Goal: Task Accomplishment & Management: Manage account settings

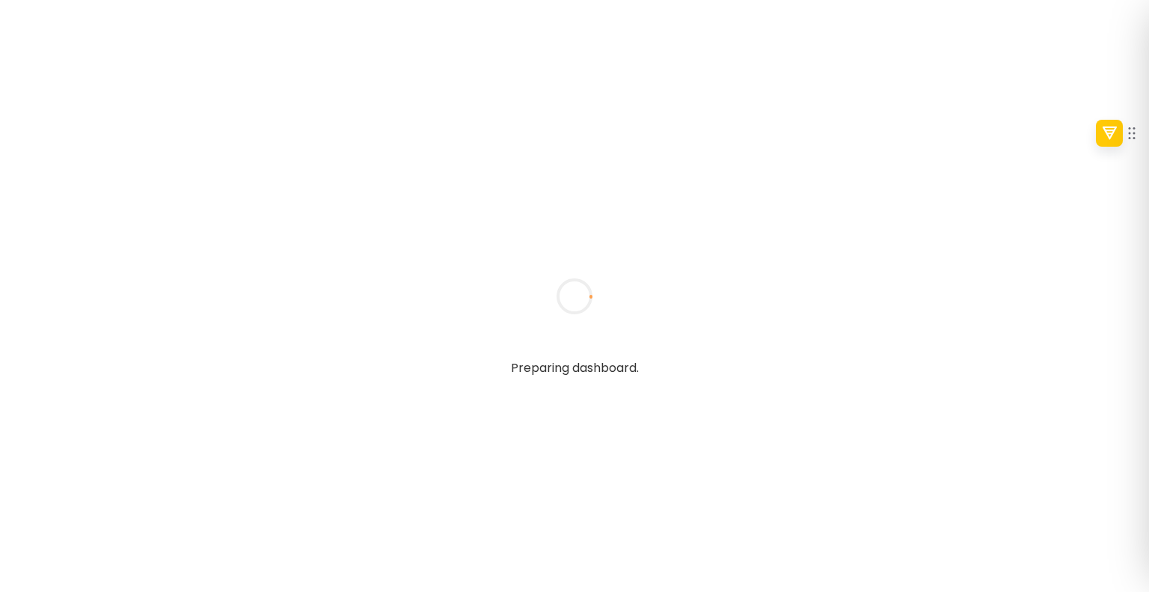
type textarea "**********"
type input "****"
type input "**********"
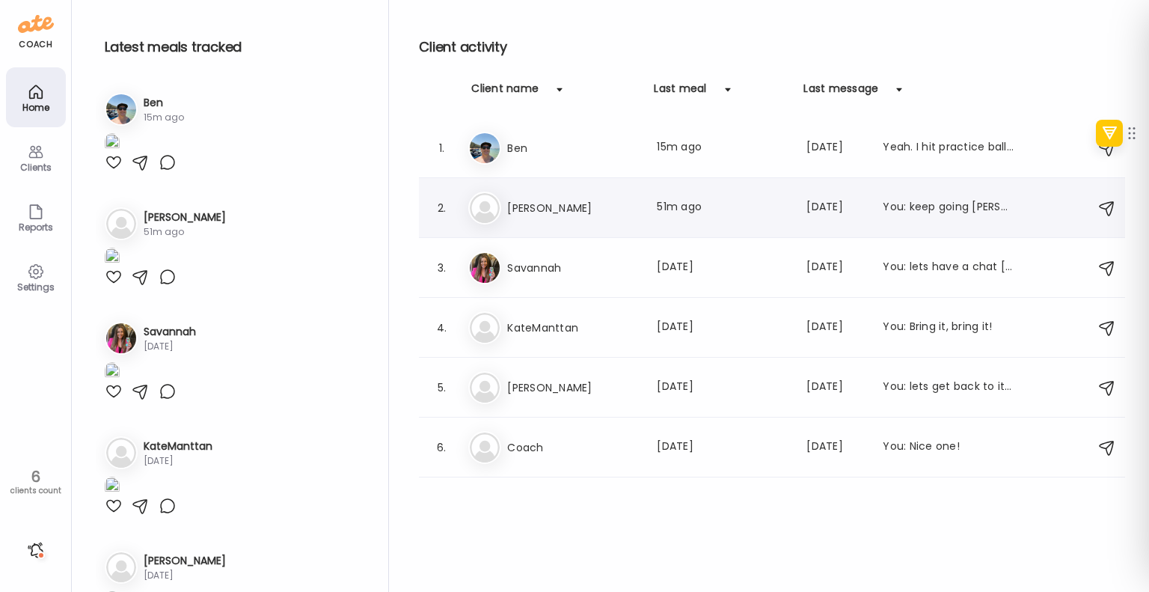
type input "**********"
click at [648, 223] on div "Da [PERSON_NAME] Last meal: 51m ago Last message: [DATE] You: keep going [PERSO…" at bounding box center [774, 208] width 612 height 33
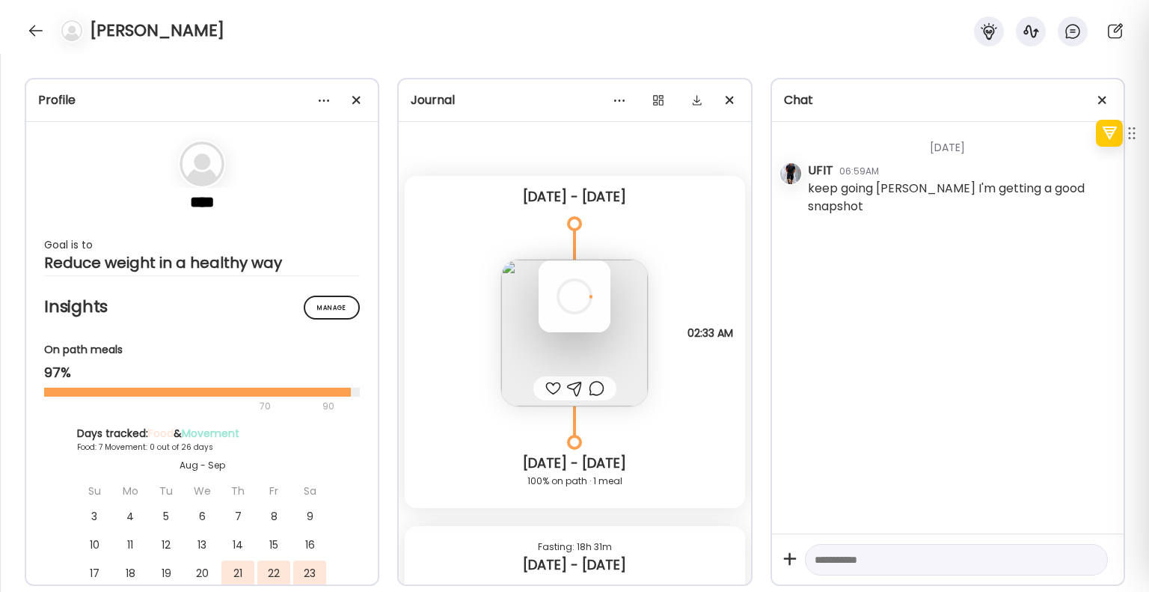
scroll to position [6, 0]
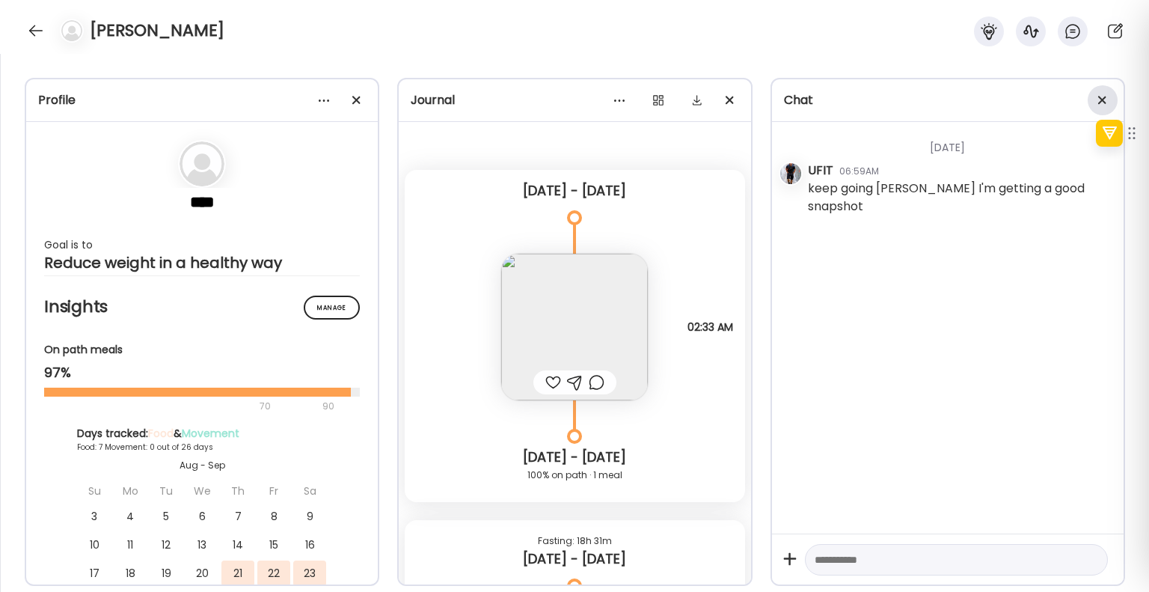
click at [1099, 99] on div at bounding box center [1103, 100] width 30 height 30
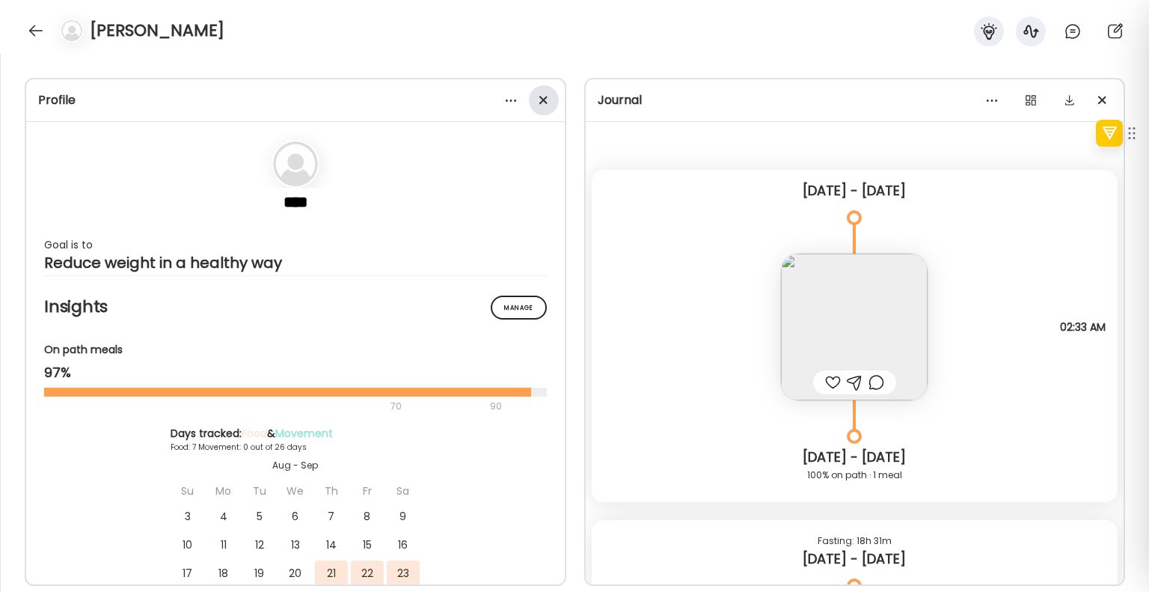
click at [545, 99] on div at bounding box center [544, 100] width 30 height 30
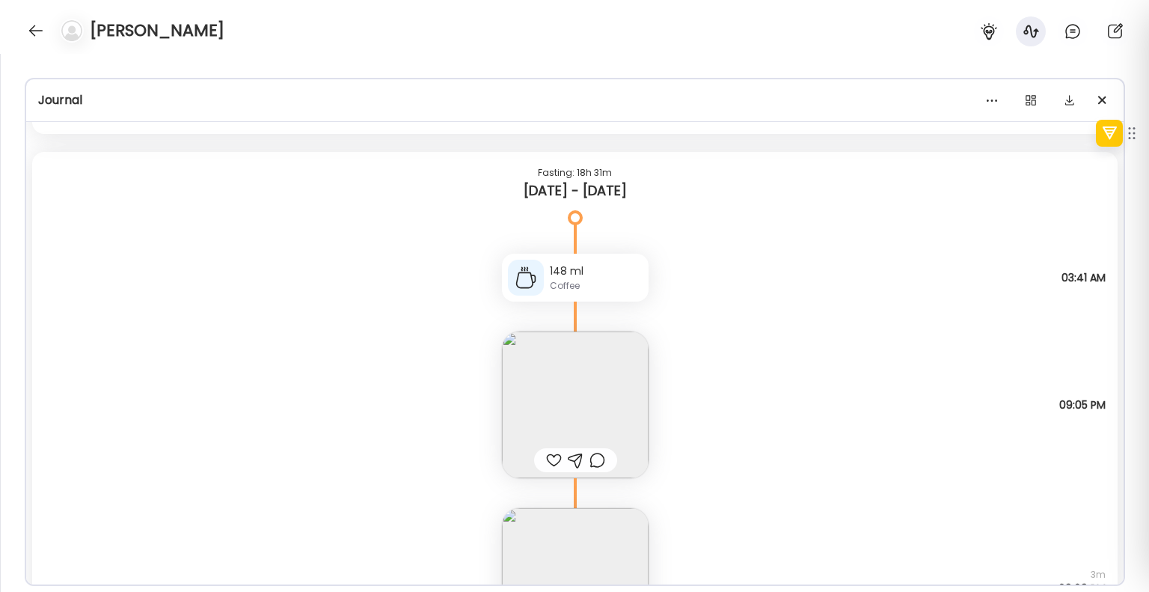
scroll to position [449, 0]
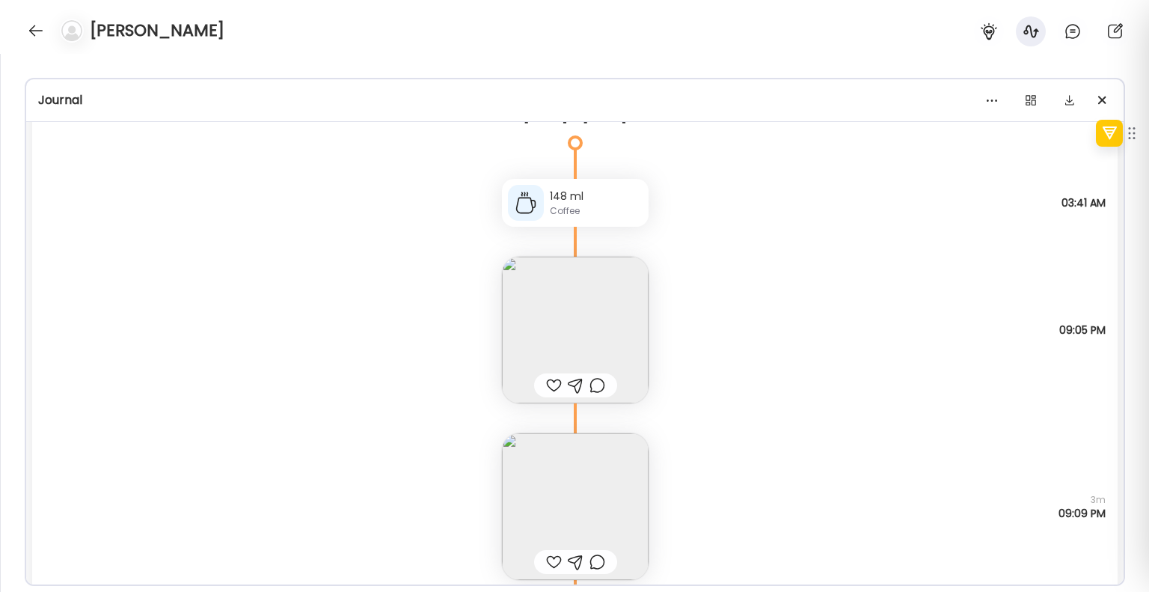
click at [603, 320] on img at bounding box center [575, 330] width 147 height 147
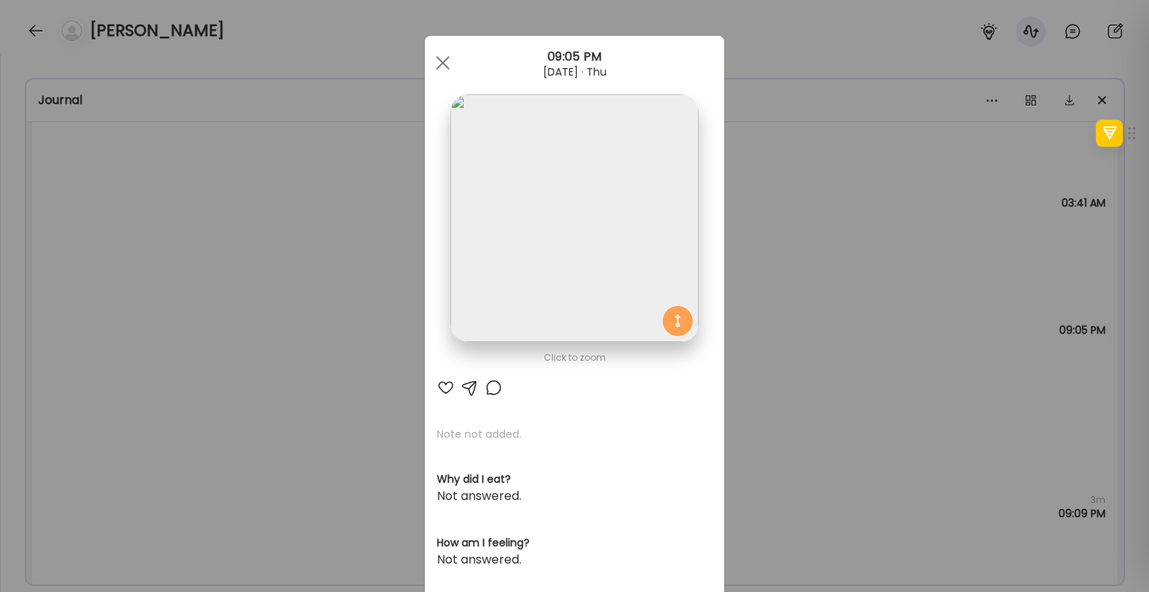
click at [438, 62] on span at bounding box center [442, 62] width 13 height 13
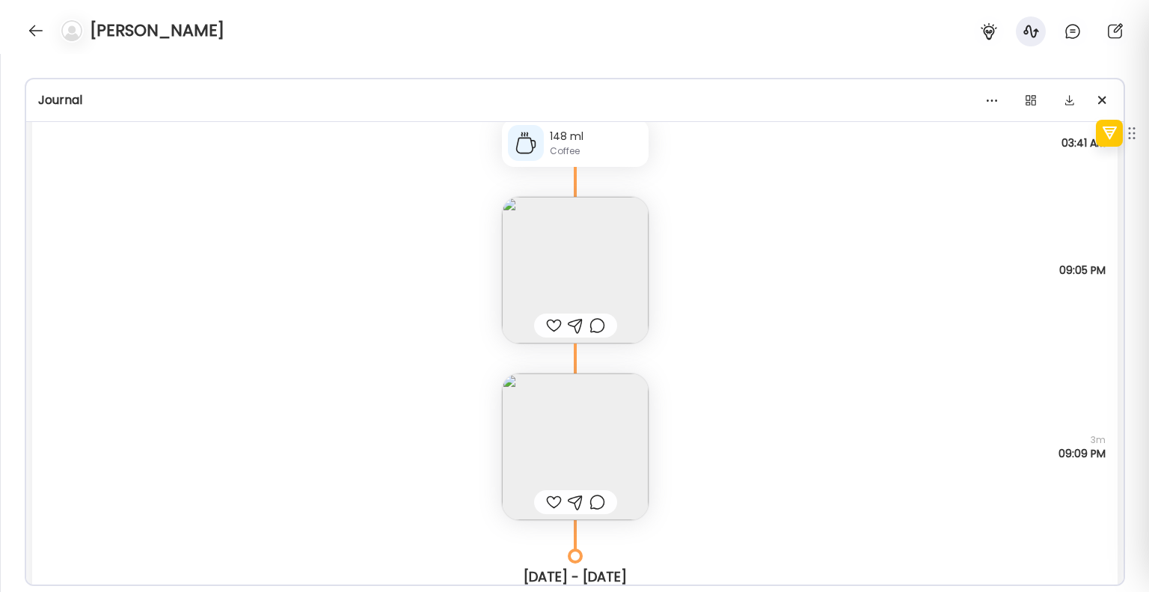
scroll to position [598, 0]
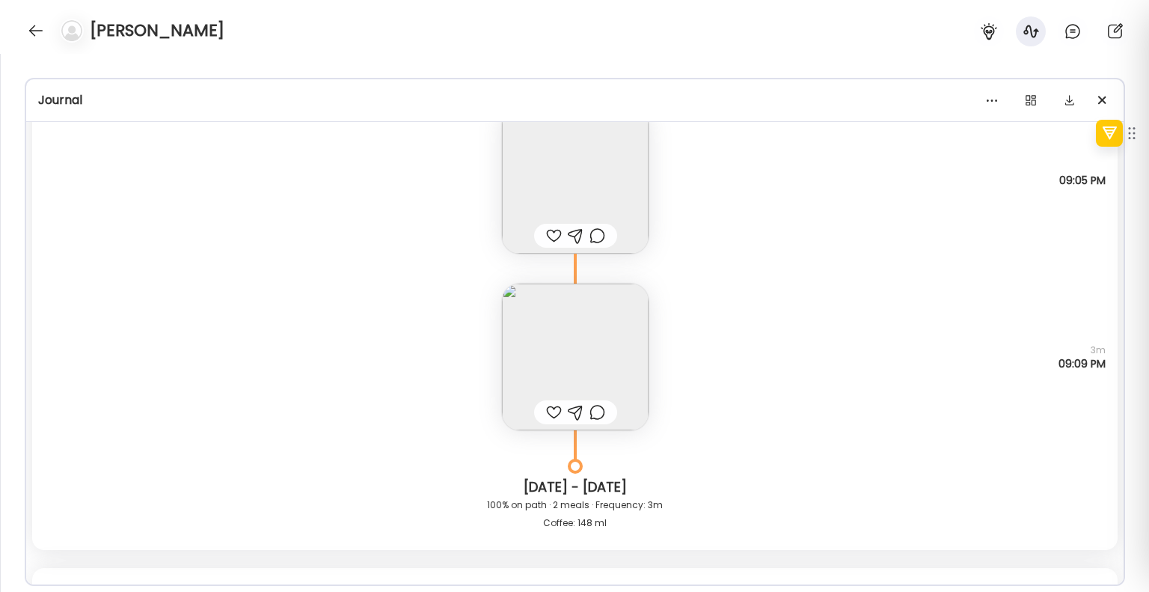
click at [572, 180] on img at bounding box center [575, 180] width 147 height 147
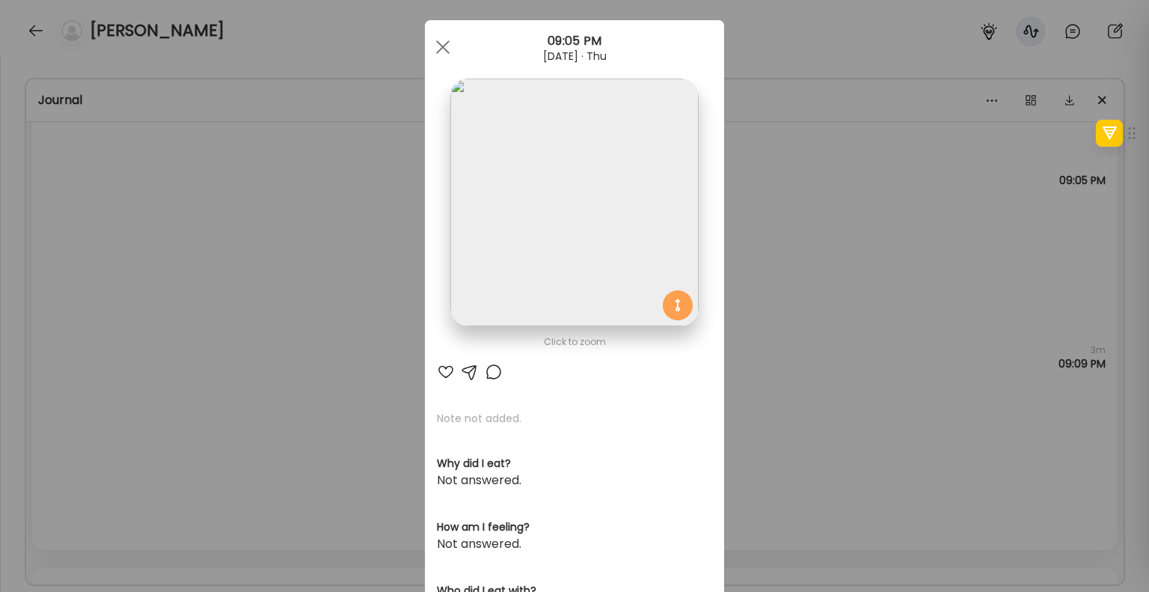
scroll to position [0, 0]
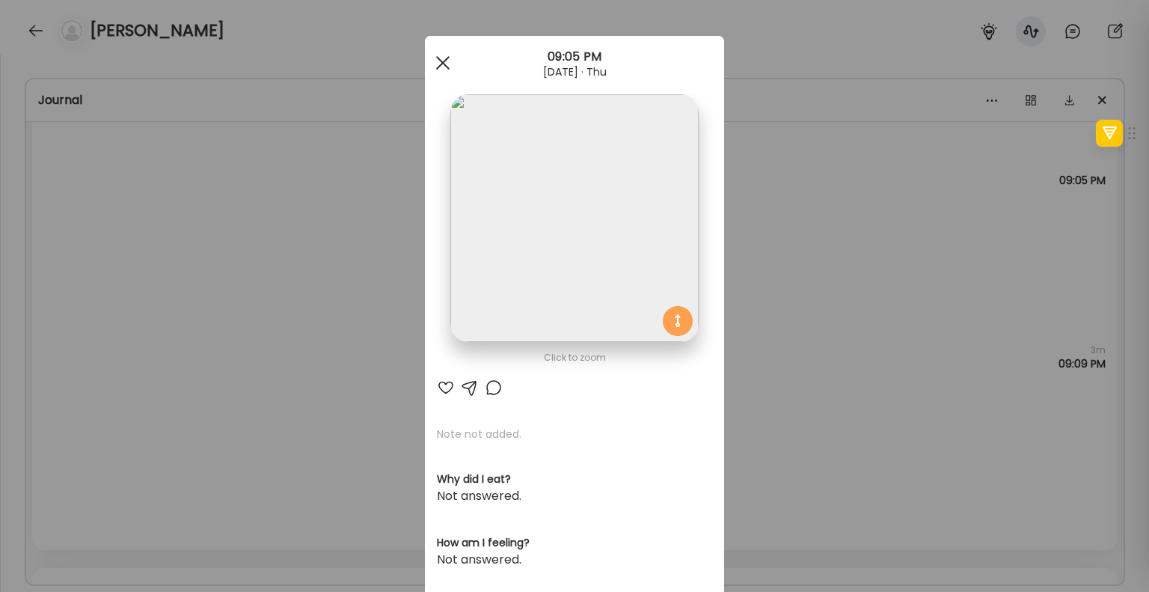
click at [449, 64] on div at bounding box center [443, 63] width 30 height 30
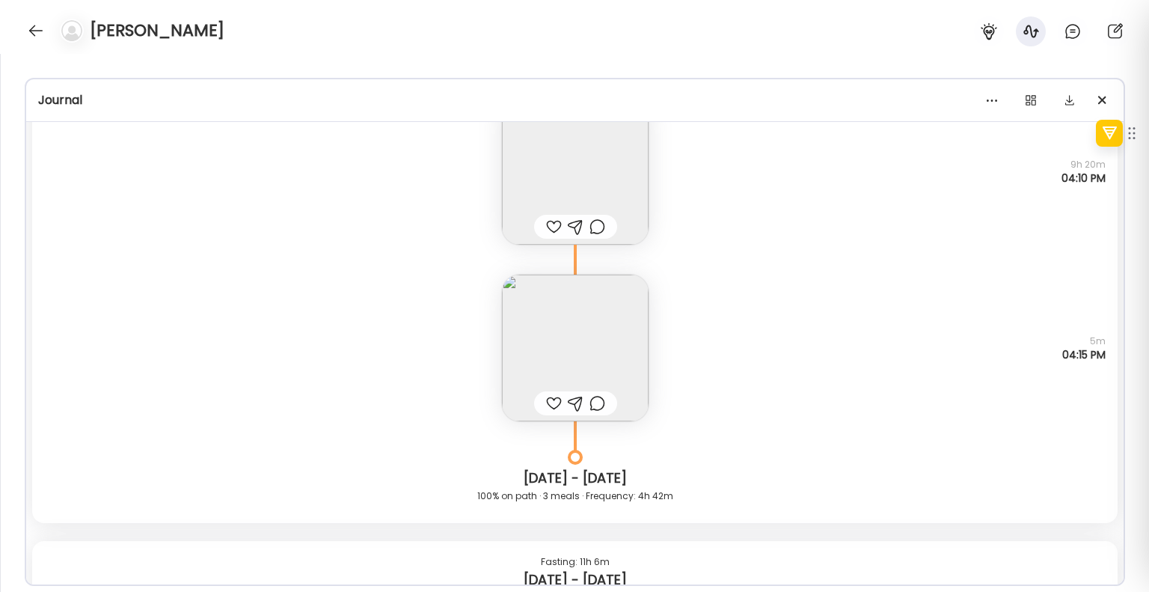
scroll to position [1421, 0]
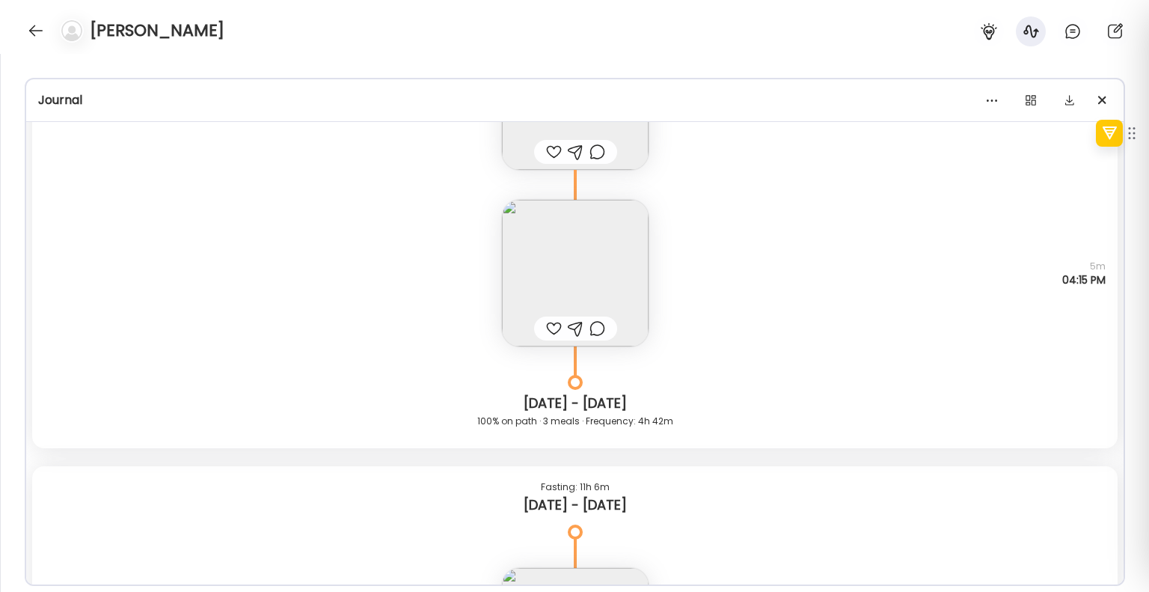
click at [575, 289] on img at bounding box center [575, 273] width 147 height 147
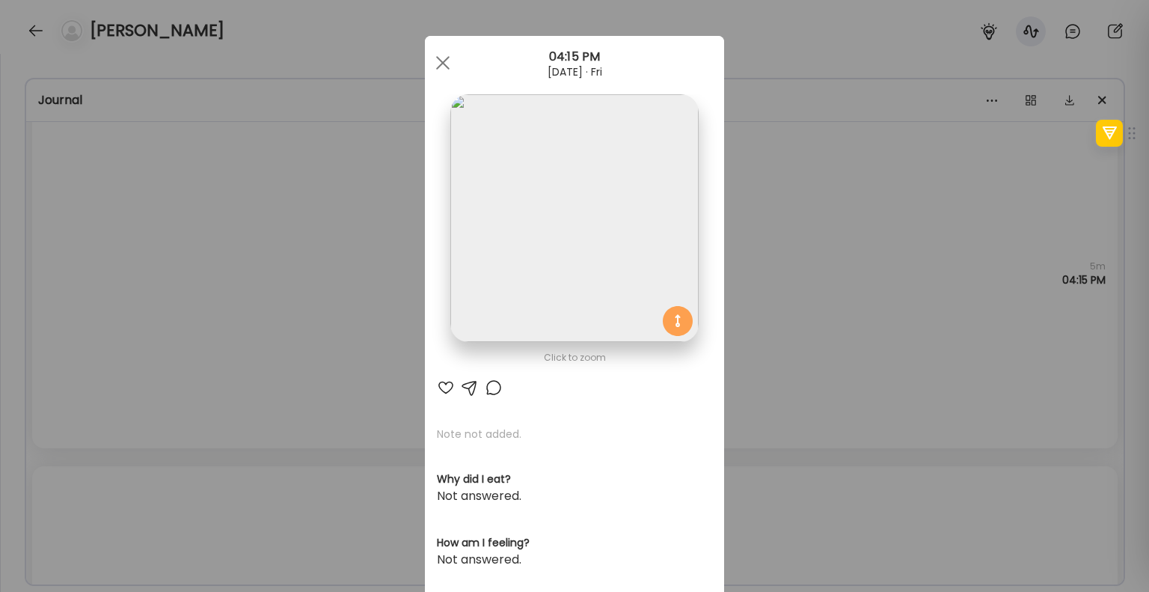
drag, startPoint x: 856, startPoint y: 373, endPoint x: 501, endPoint y: 147, distance: 420.1
click at [856, 367] on div "Ate Coach Dashboard Wahoo! It’s official Take a moment to set up your Coach Pro…" at bounding box center [574, 296] width 1149 height 592
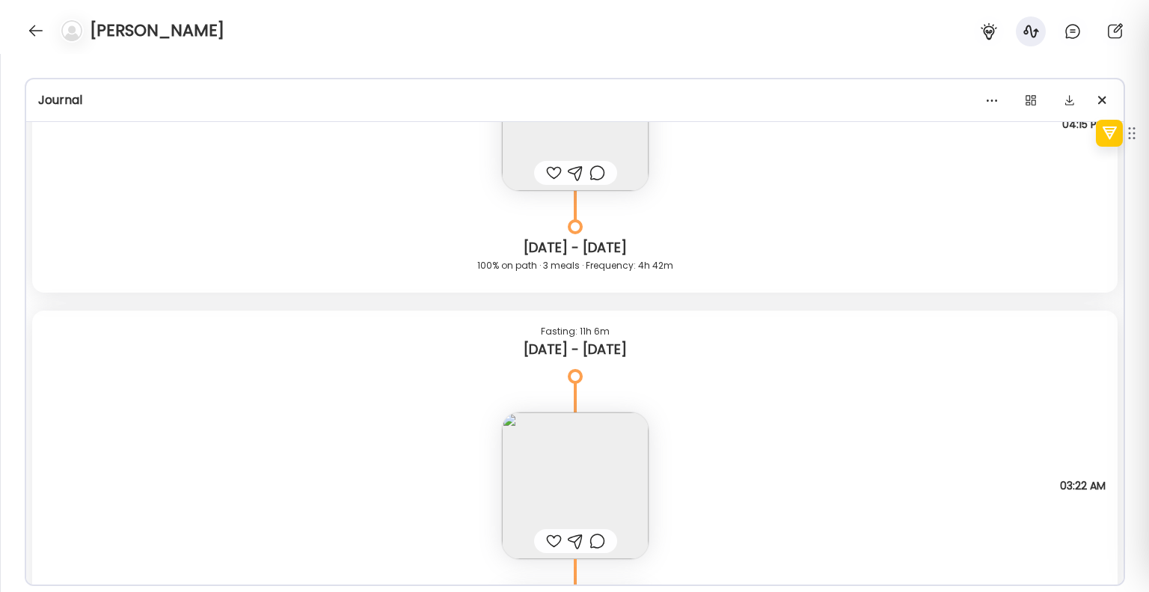
scroll to position [1571, 0]
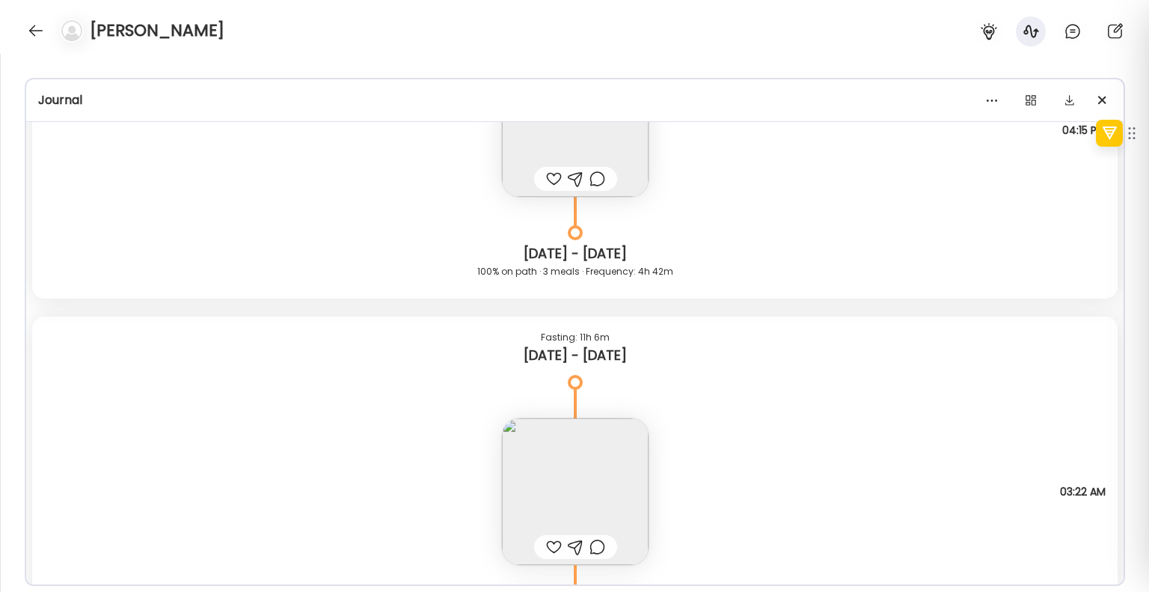
click at [592, 139] on img at bounding box center [575, 123] width 147 height 147
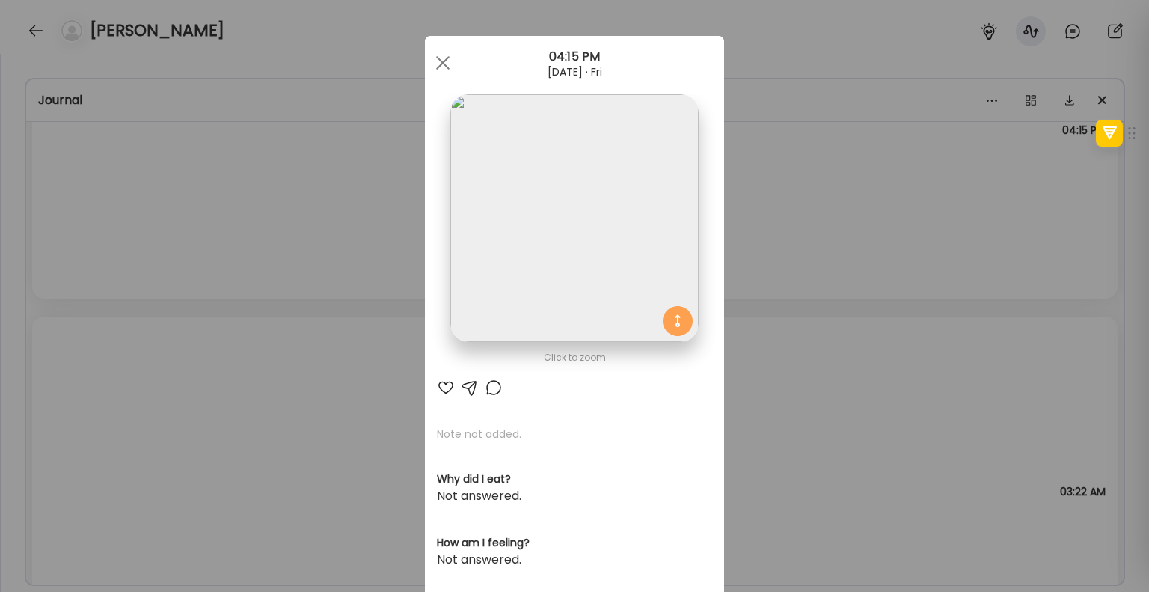
click at [786, 167] on div "Ate Coach Dashboard Wahoo! It’s official Take a moment to set up your Coach Pro…" at bounding box center [574, 296] width 1149 height 592
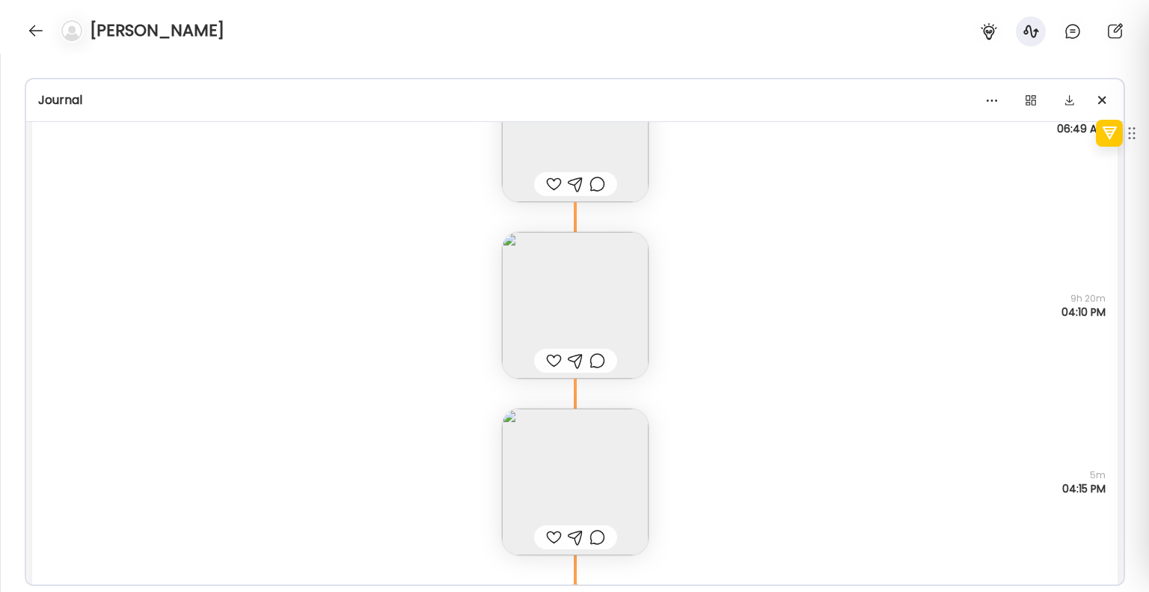
scroll to position [1122, 0]
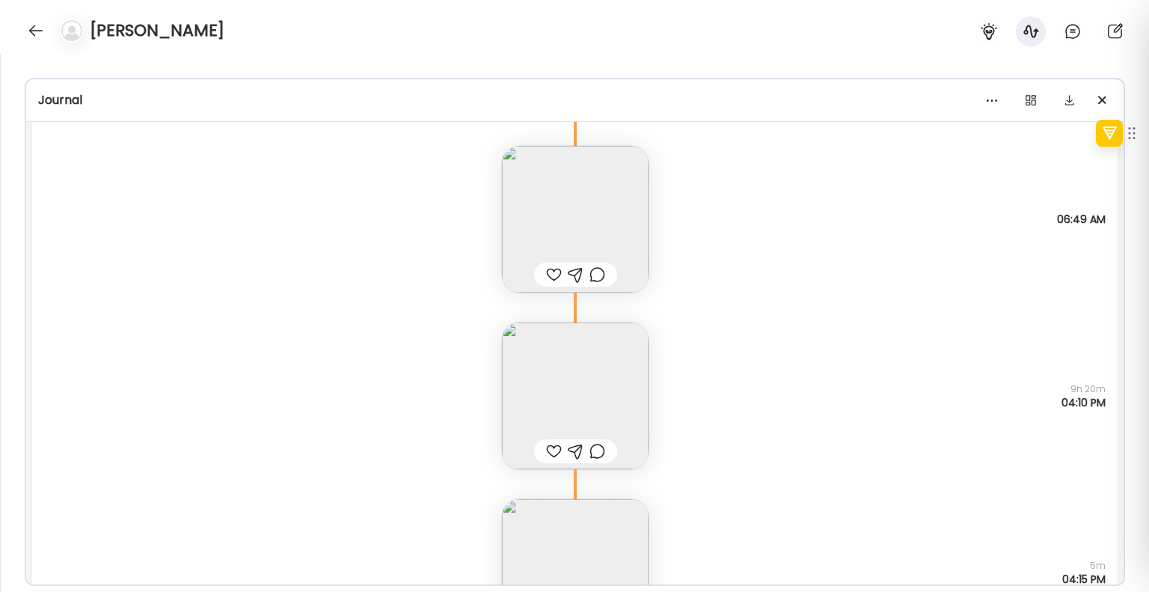
click at [630, 206] on img at bounding box center [575, 219] width 147 height 147
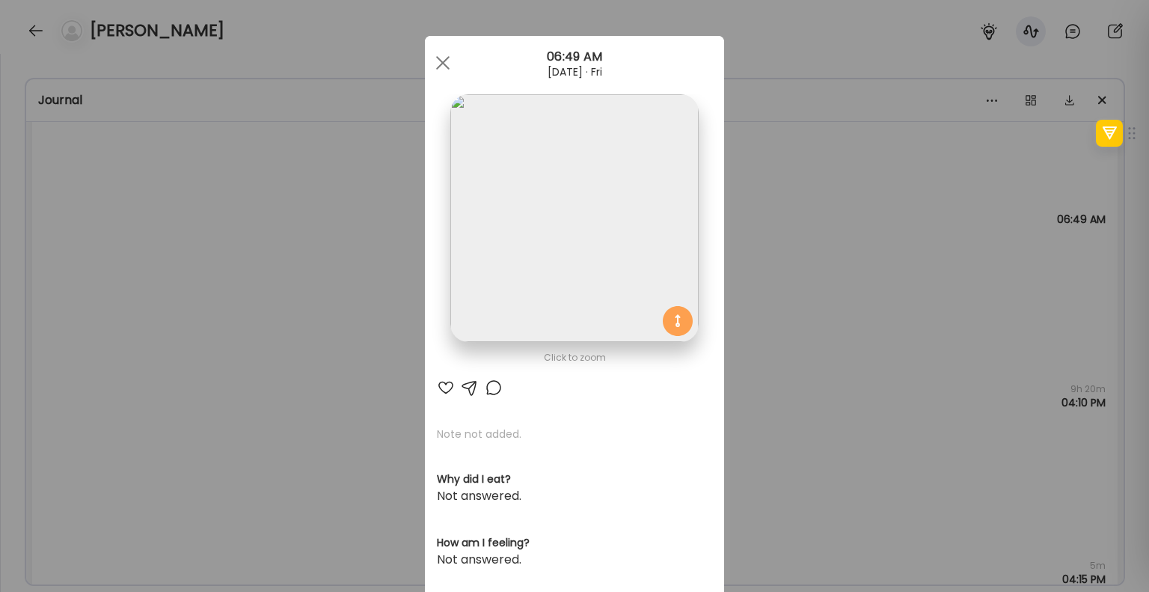
click at [873, 176] on div "Ate Coach Dashboard Wahoo! It’s official Take a moment to set up your Coach Pro…" at bounding box center [574, 296] width 1149 height 592
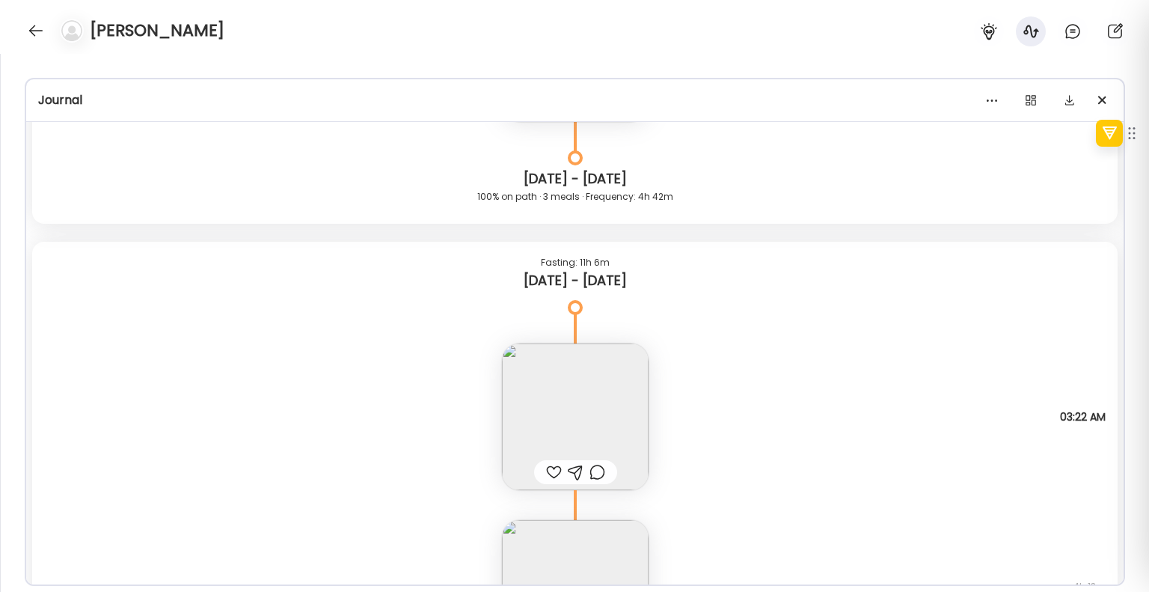
scroll to position [1795, 0]
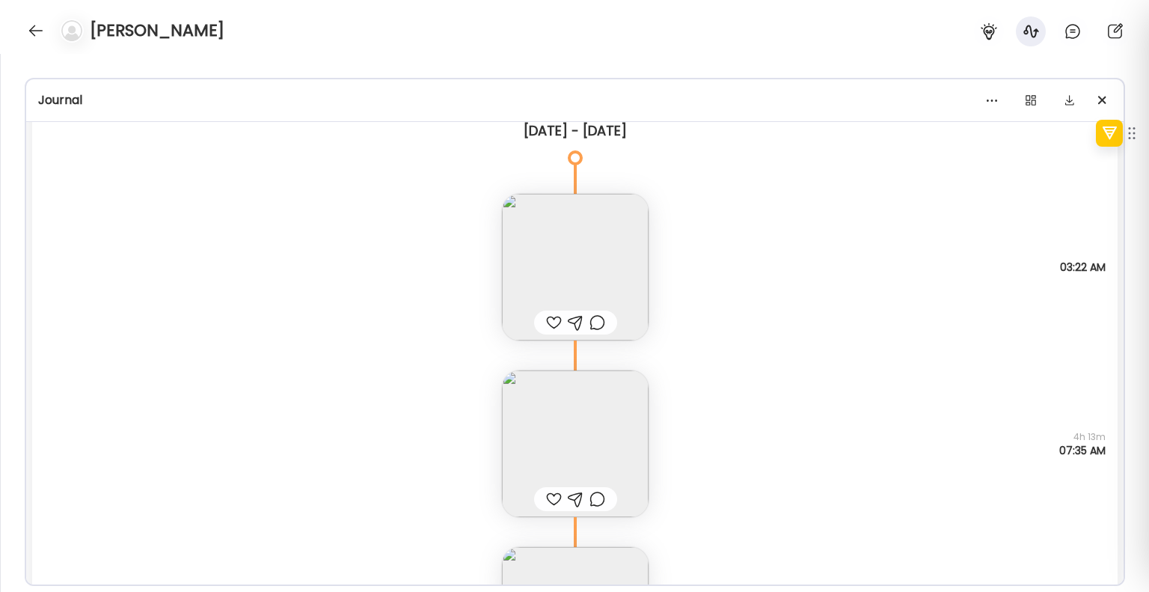
click at [625, 254] on img at bounding box center [575, 267] width 147 height 147
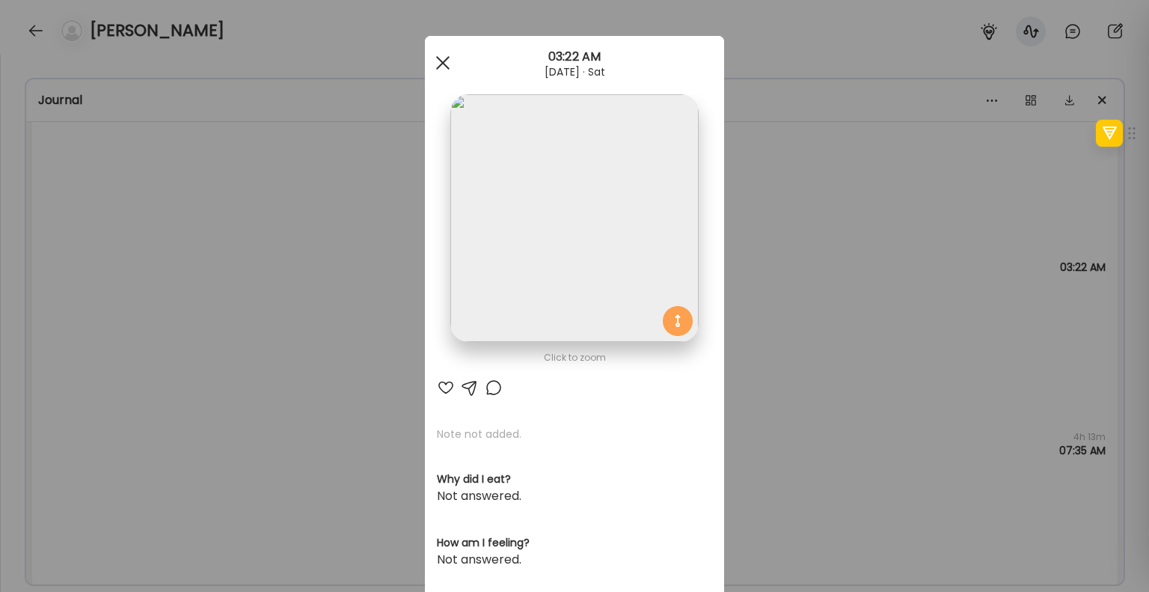
click at [437, 60] on div at bounding box center [443, 63] width 30 height 30
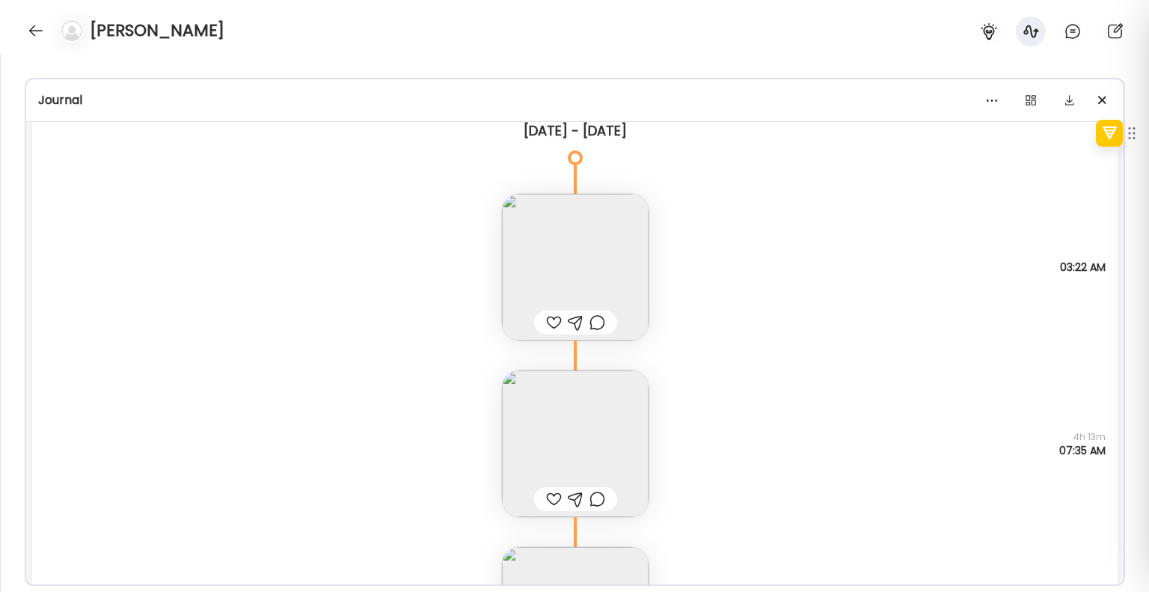
click at [592, 245] on img at bounding box center [575, 267] width 147 height 147
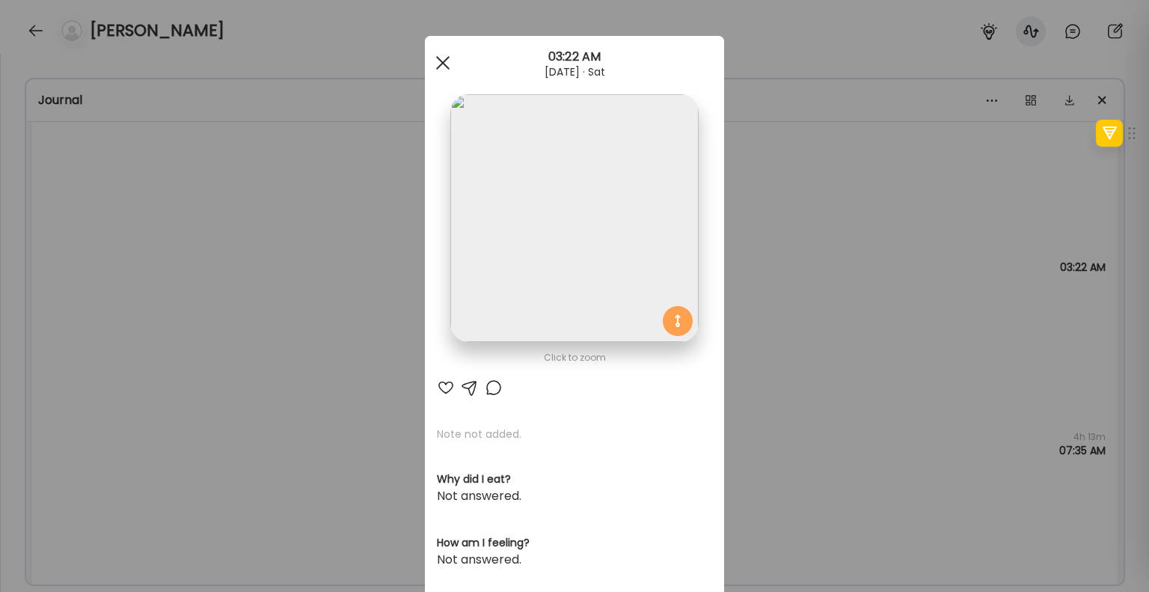
click at [431, 59] on div at bounding box center [443, 63] width 30 height 30
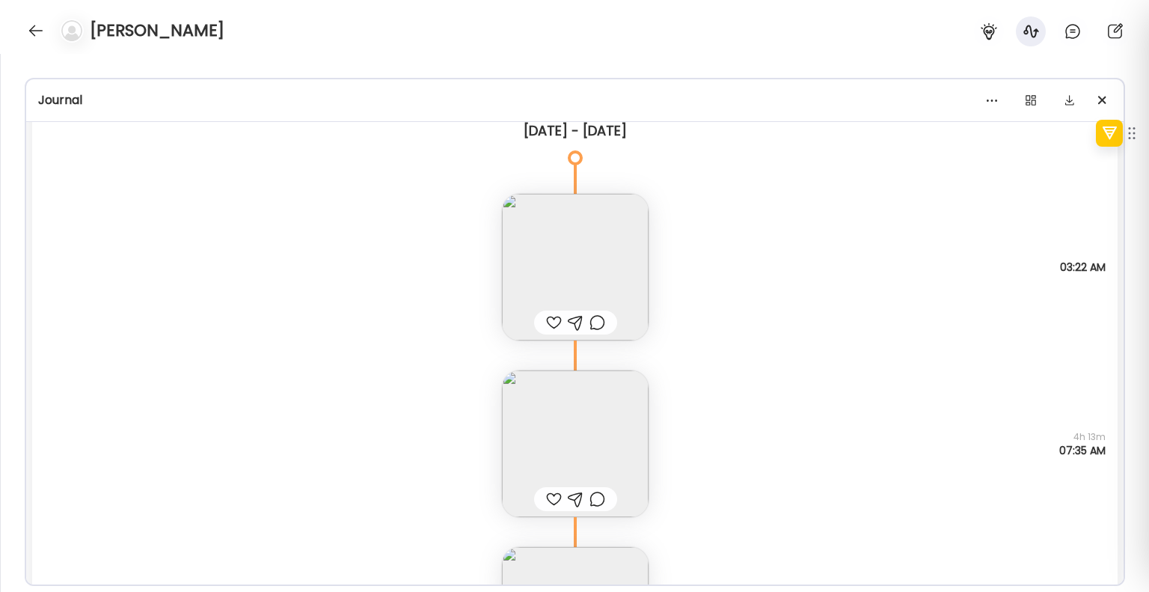
scroll to position [1870, 0]
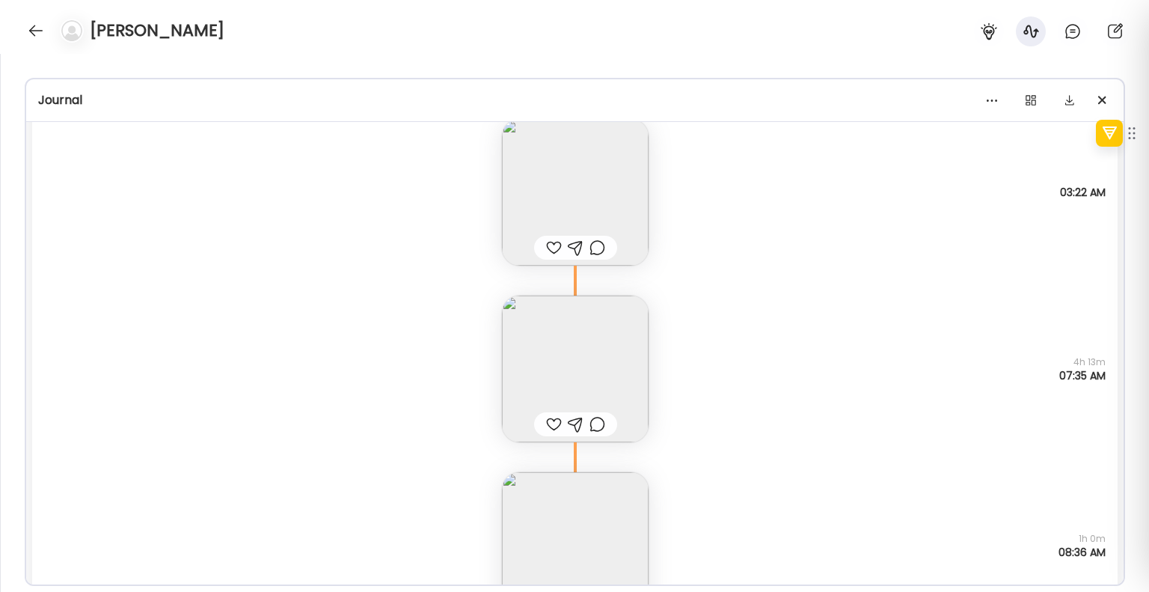
click at [572, 352] on img at bounding box center [575, 368] width 147 height 147
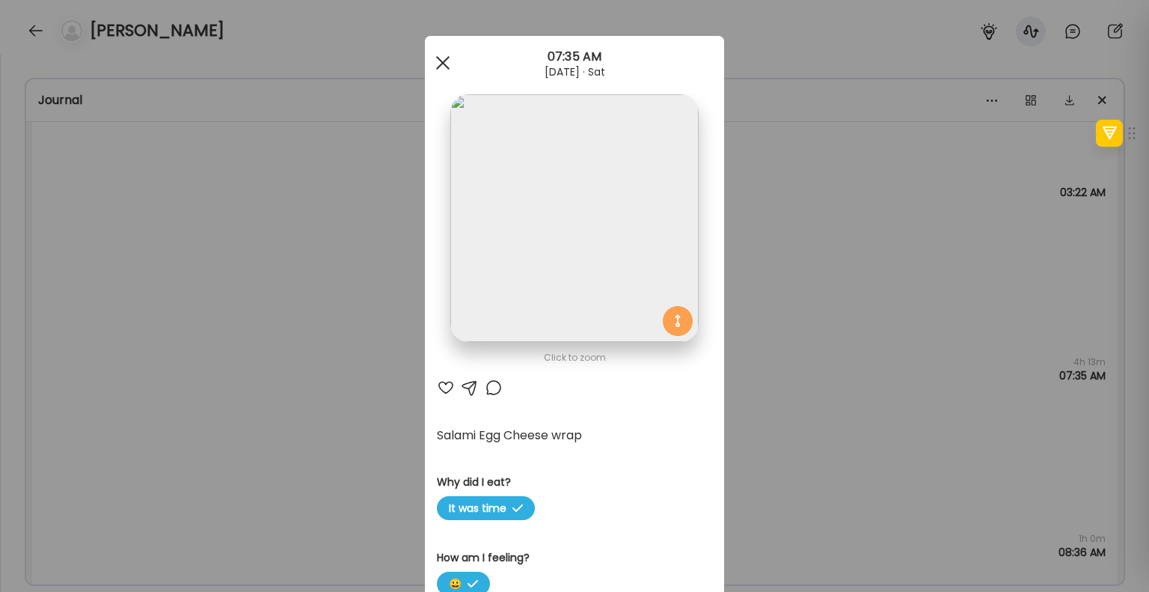
click at [442, 66] on span at bounding box center [442, 62] width 13 height 13
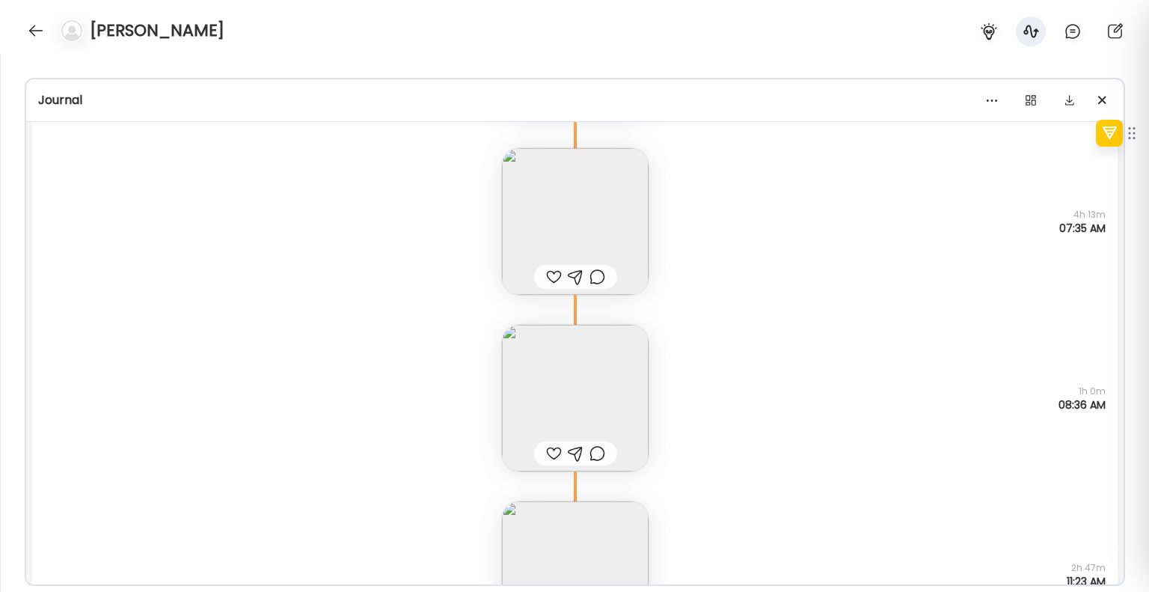
scroll to position [2020, 0]
click at [572, 391] on img at bounding box center [575, 395] width 147 height 147
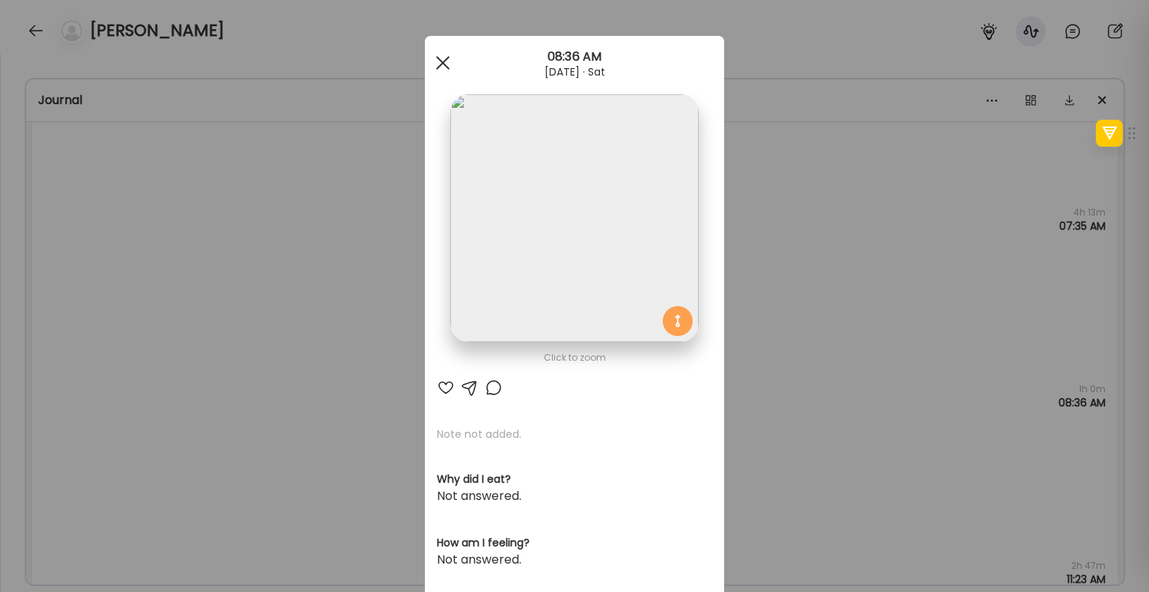
click at [442, 61] on div at bounding box center [443, 63] width 30 height 30
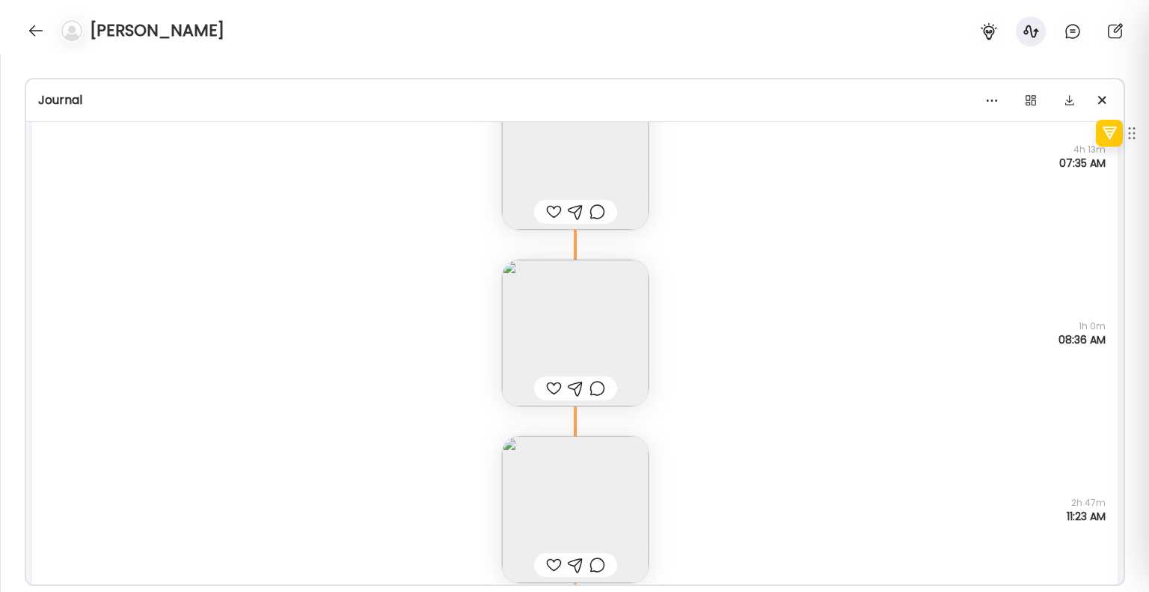
scroll to position [2169, 0]
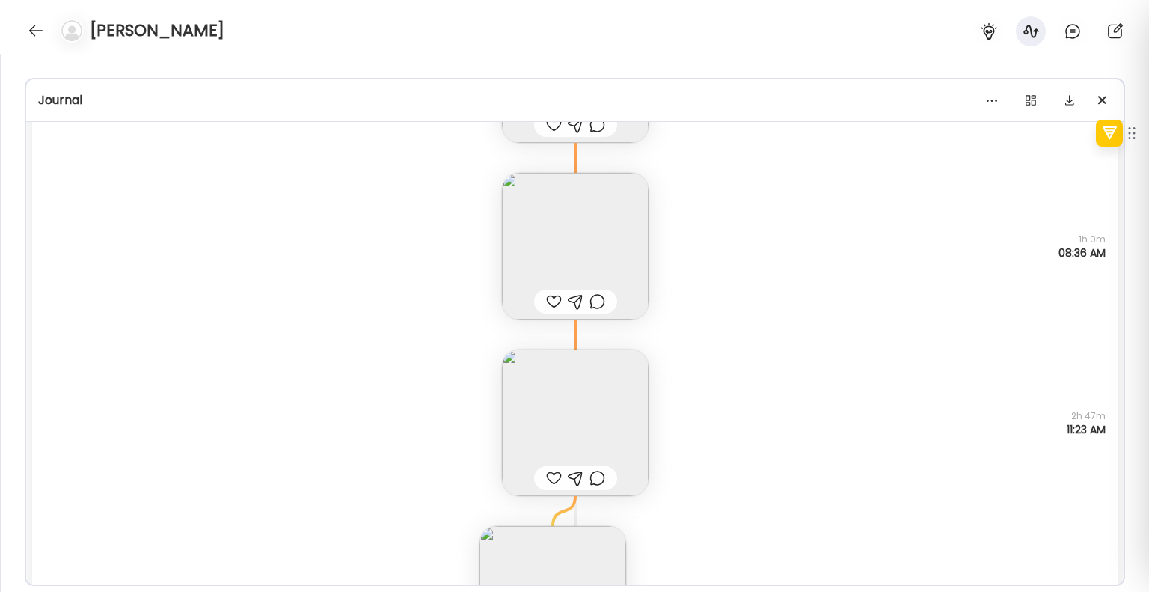
click at [527, 414] on img at bounding box center [575, 422] width 147 height 147
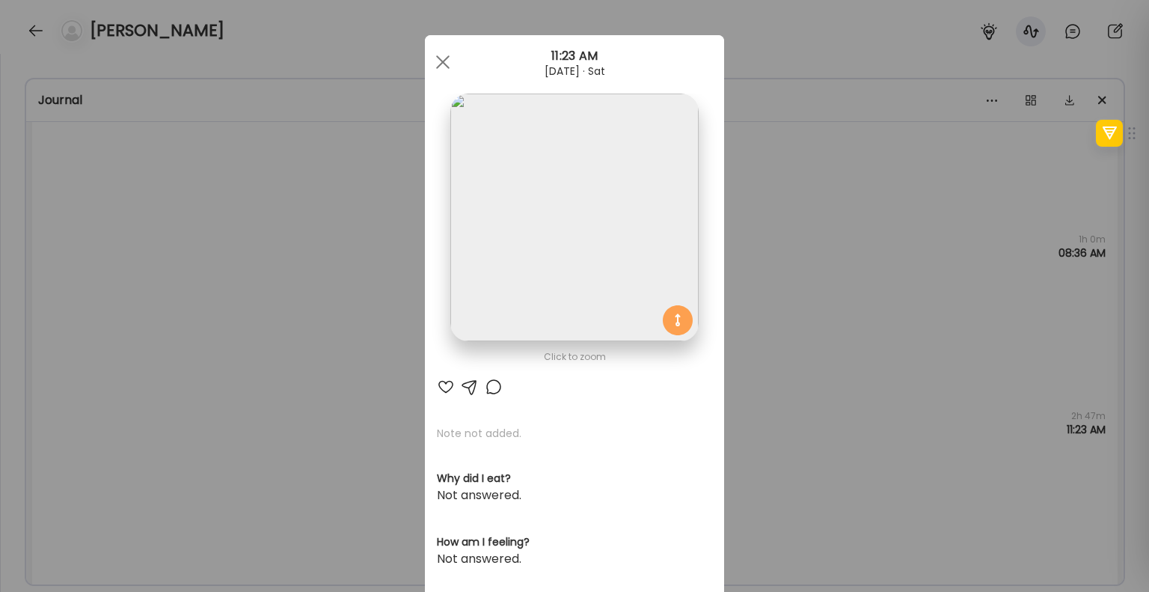
scroll to position [0, 0]
click at [446, 62] on div at bounding box center [443, 63] width 30 height 30
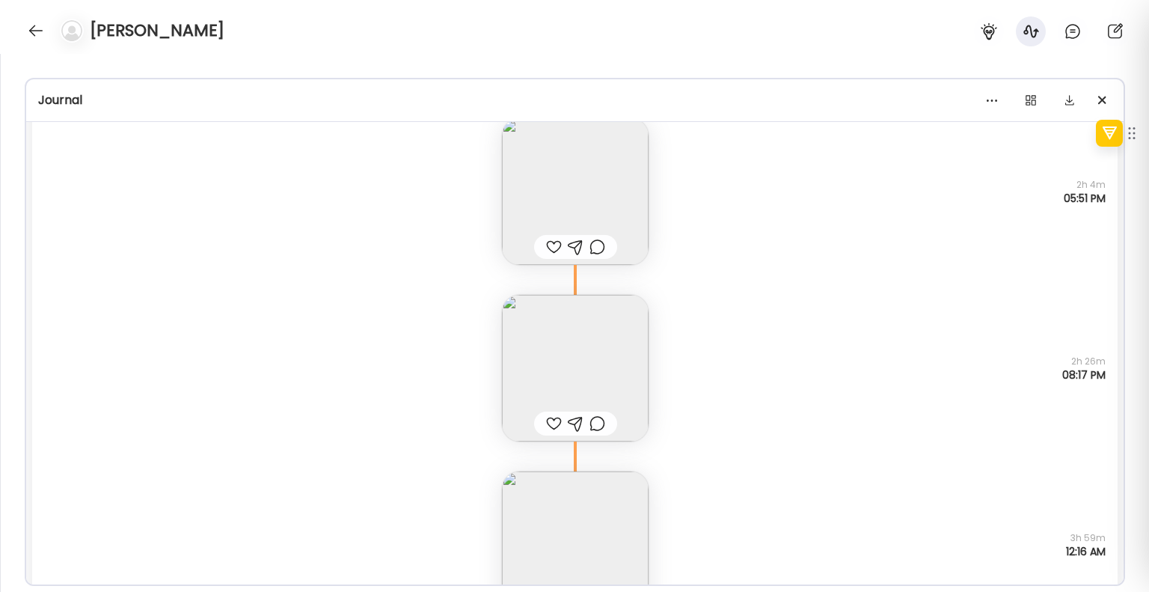
scroll to position [2992, 0]
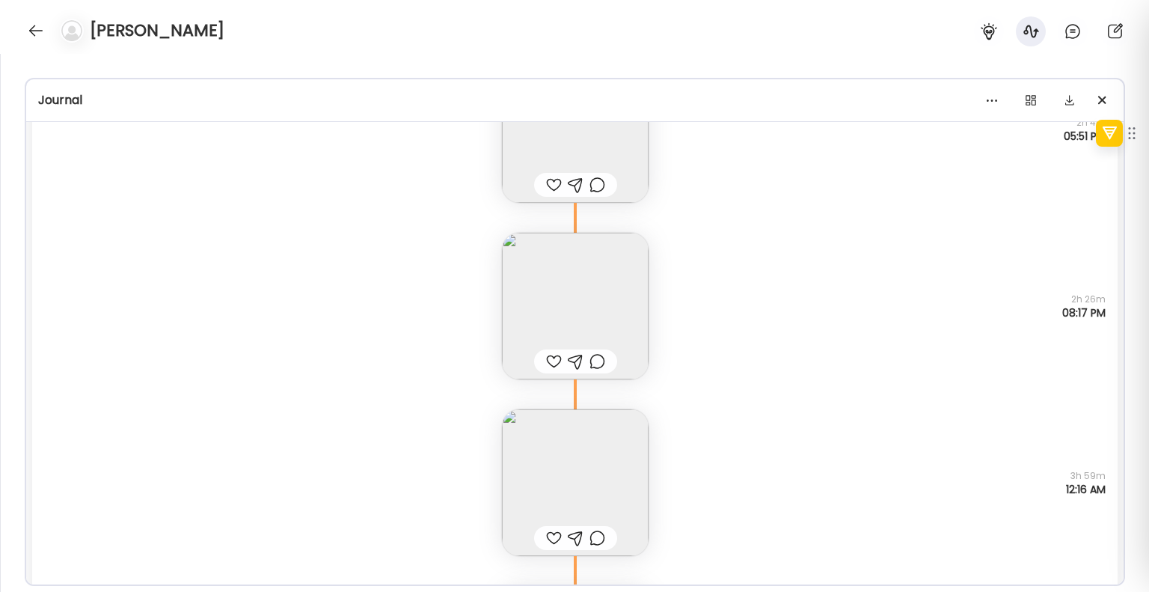
click at [570, 459] on img at bounding box center [575, 482] width 147 height 147
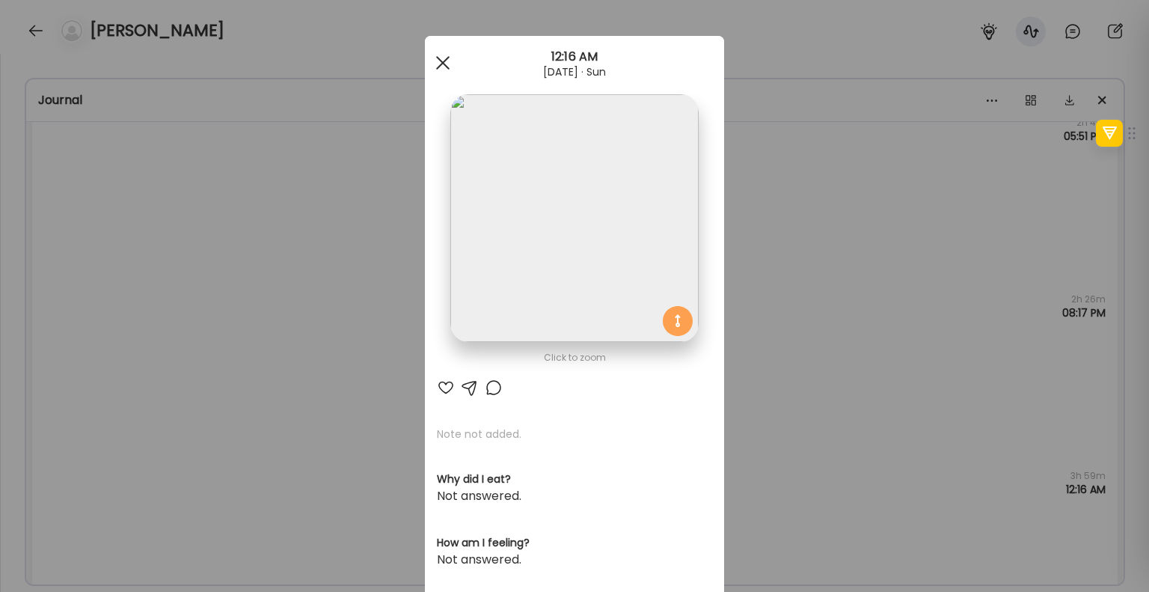
click at [443, 57] on span at bounding box center [442, 62] width 13 height 13
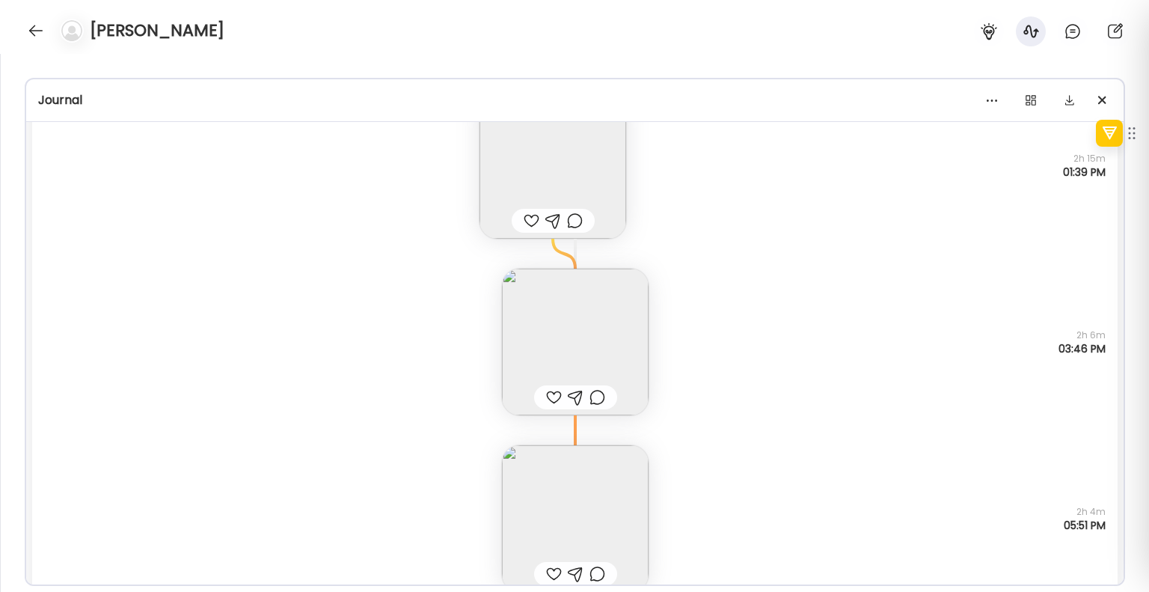
scroll to position [2693, 0]
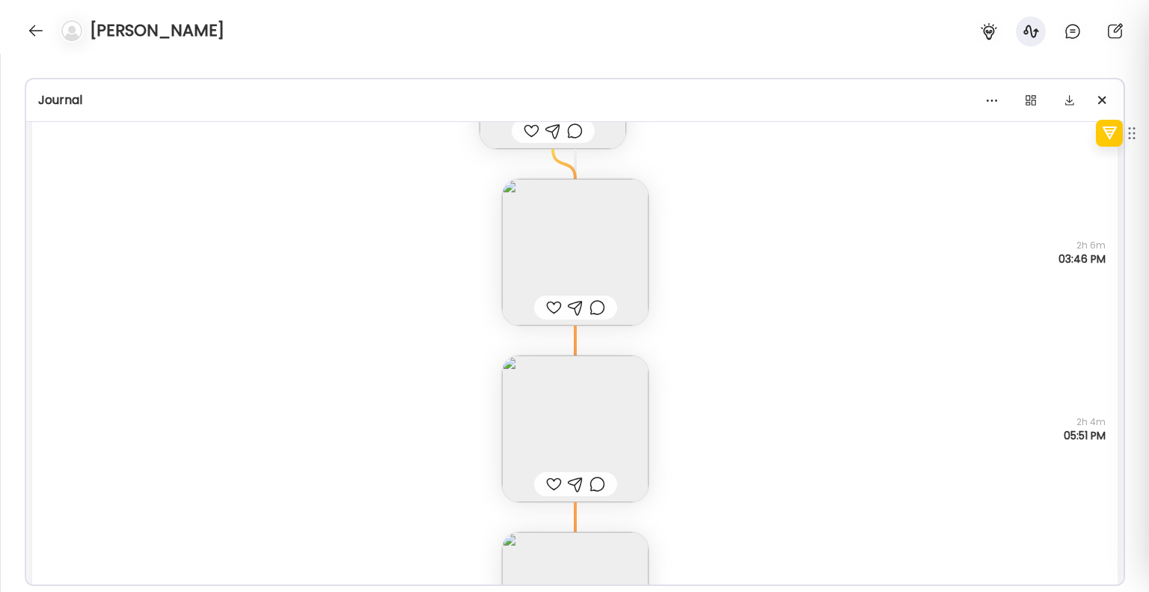
click at [585, 278] on img at bounding box center [575, 252] width 147 height 147
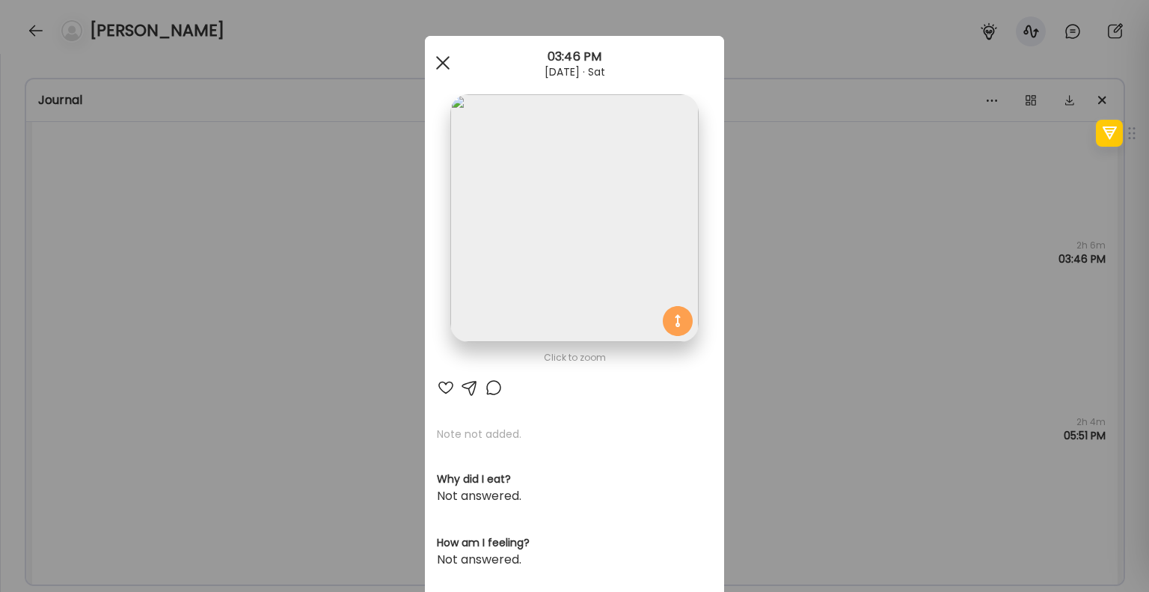
click at [437, 74] on div at bounding box center [443, 63] width 30 height 30
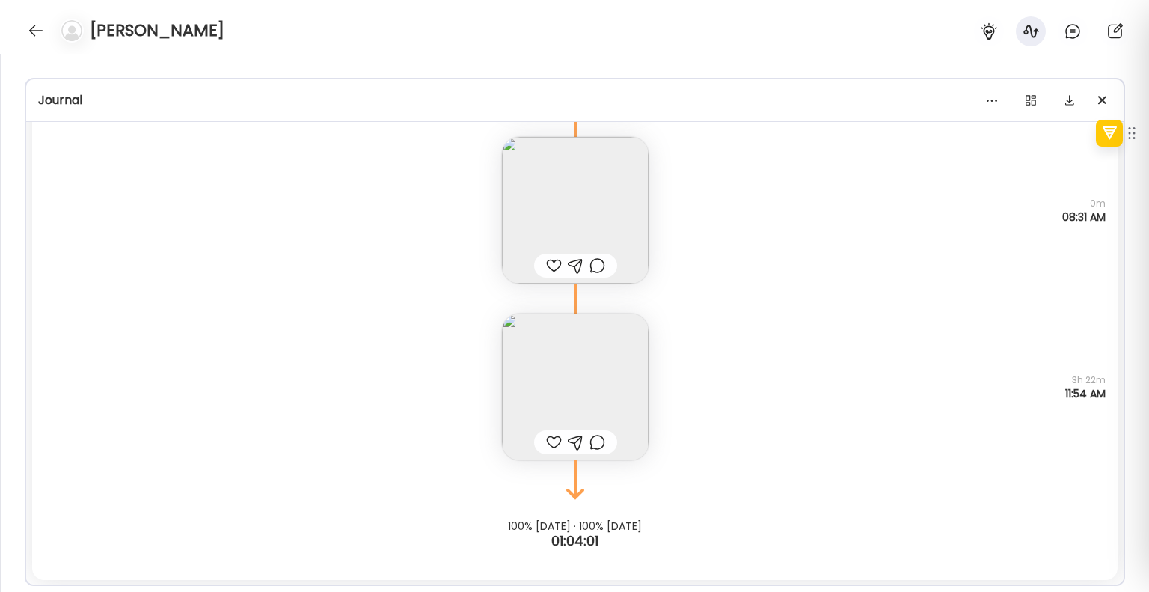
scroll to position [6613, 0]
click at [569, 395] on img at bounding box center [575, 386] width 147 height 147
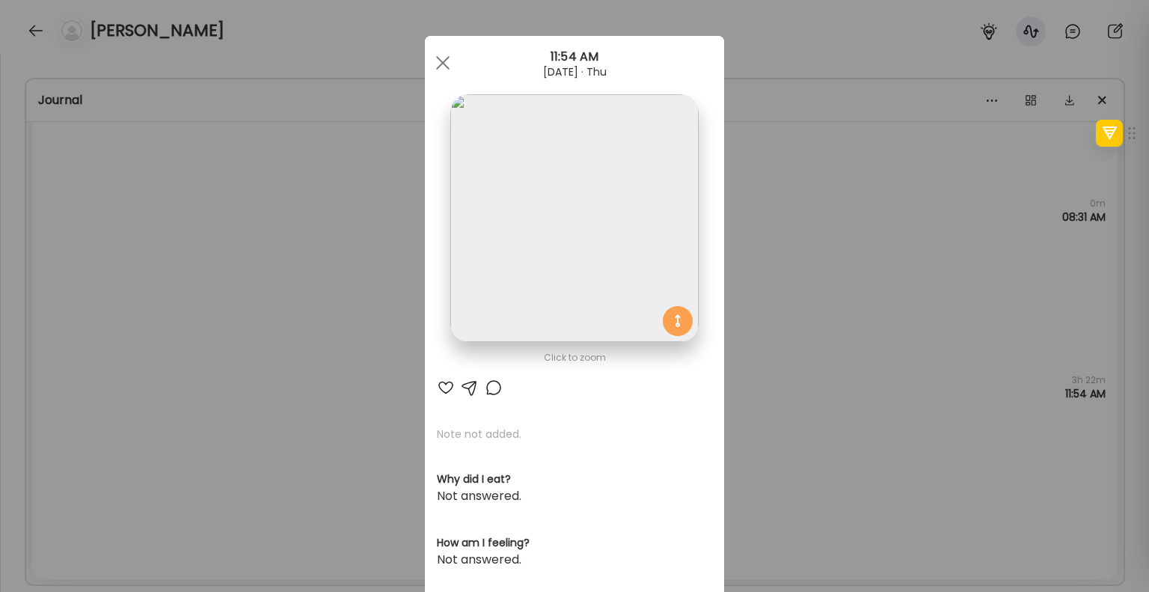
click at [560, 318] on img at bounding box center [574, 218] width 248 height 248
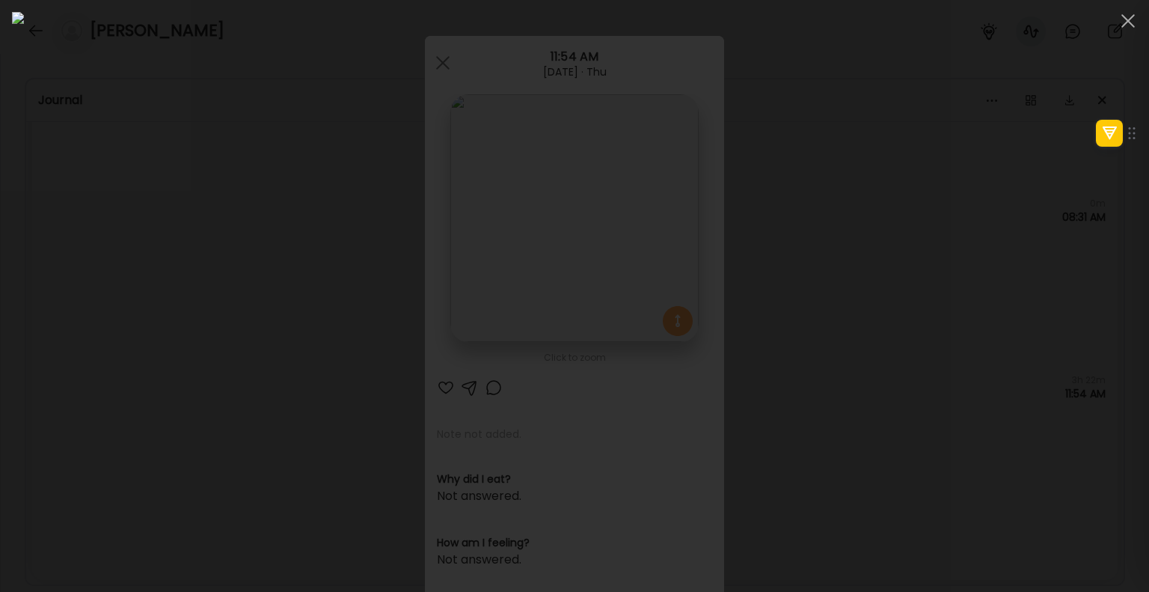
click at [560, 318] on img at bounding box center [574, 296] width 1125 height 568
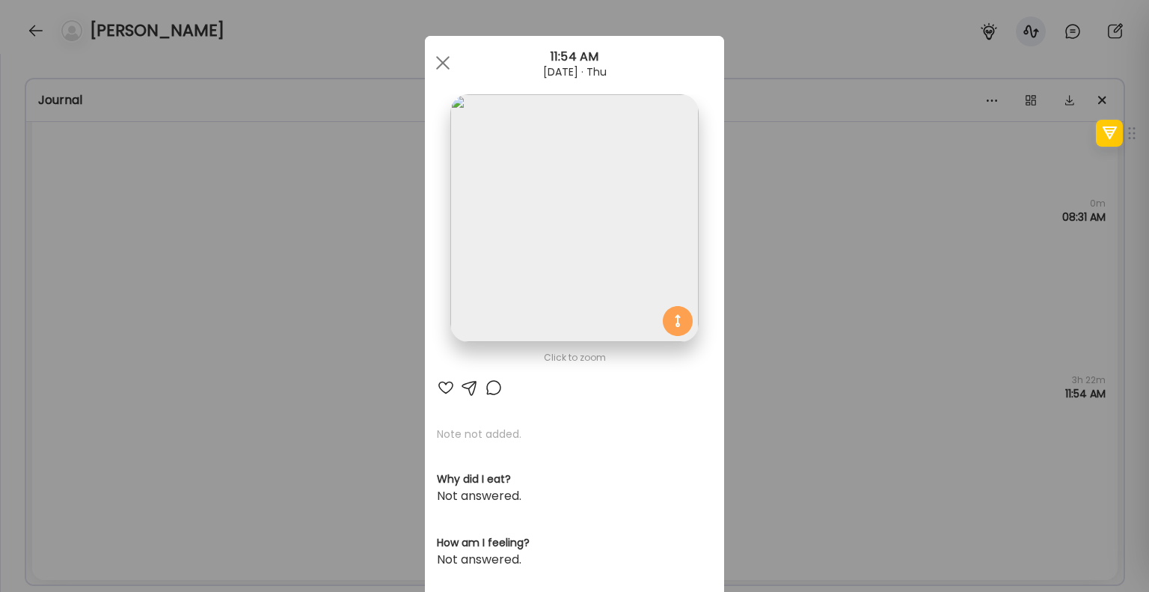
click at [560, 322] on img at bounding box center [574, 218] width 248 height 248
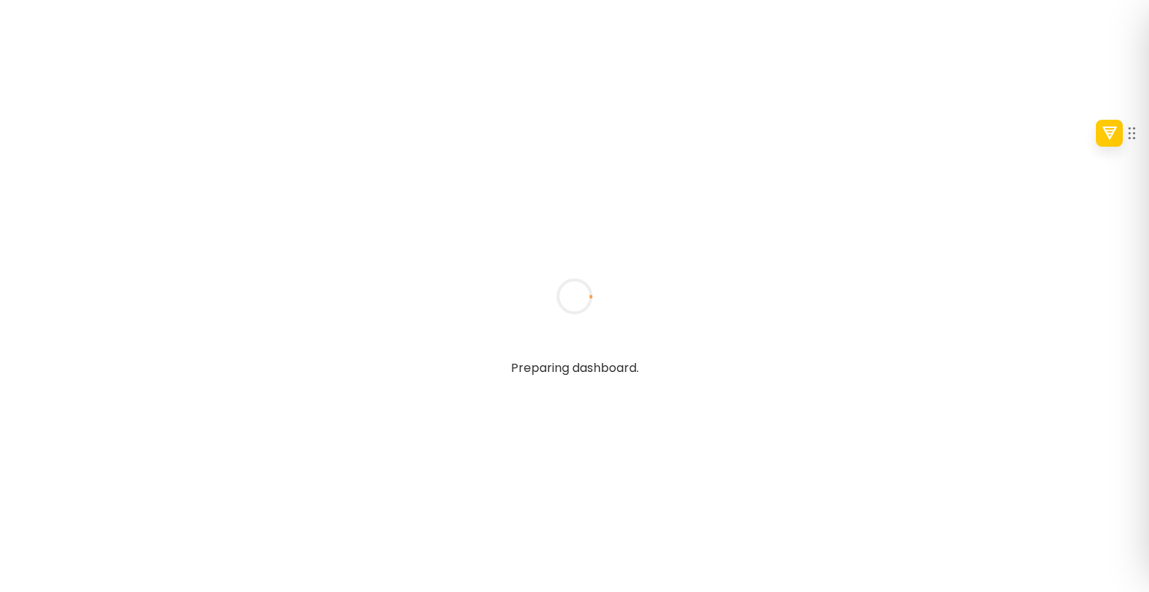
type textarea "**********"
type input "****"
type input "**********"
